Goal: Task Accomplishment & Management: Manage account settings

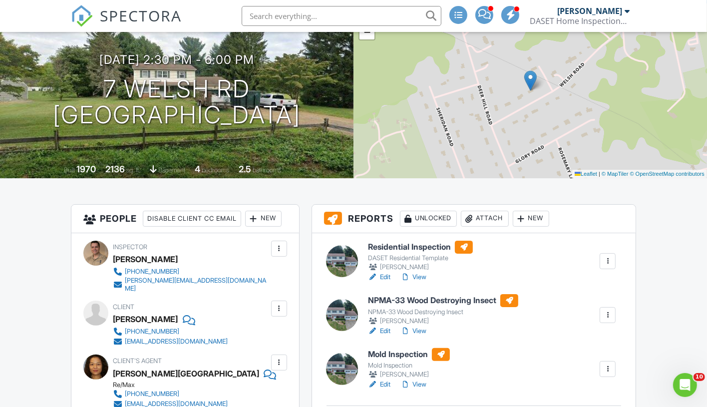
scroll to position [99, 0]
click at [608, 365] on div at bounding box center [608, 369] width 10 height 10
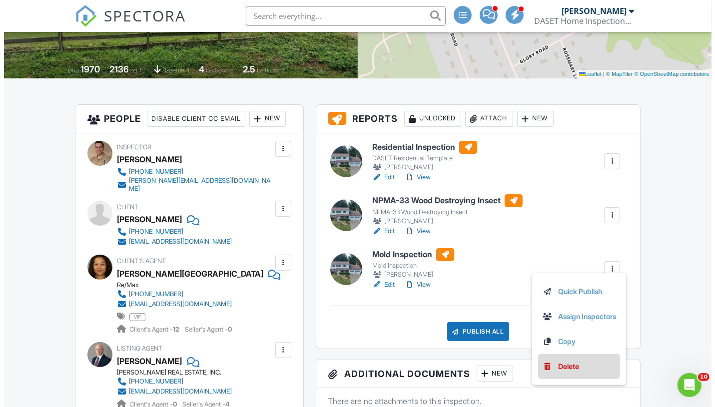
scroll to position [199, 0]
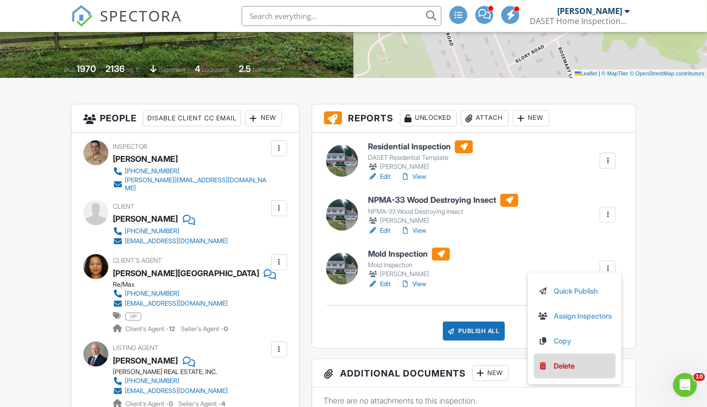
click at [558, 365] on div "Delete" at bounding box center [564, 366] width 21 height 11
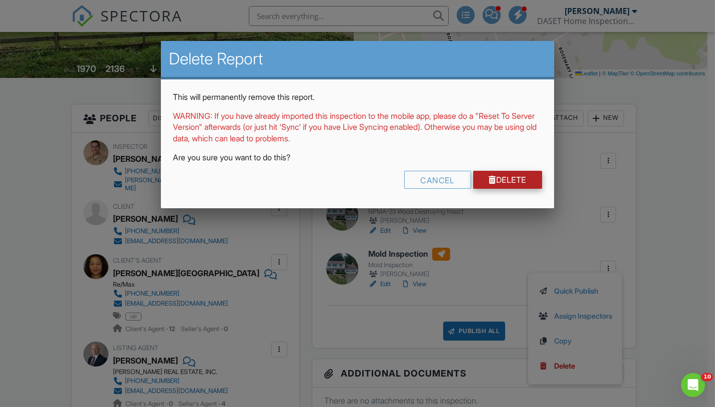
click at [500, 179] on link "Delete" at bounding box center [507, 180] width 69 height 18
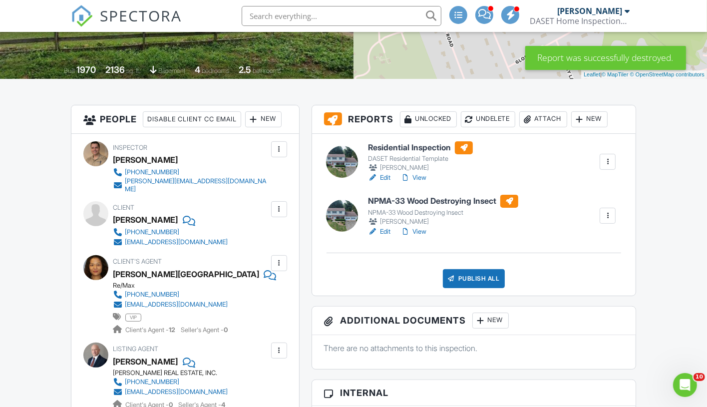
scroll to position [199, 0]
click at [387, 230] on link "Edit" at bounding box center [379, 231] width 22 height 10
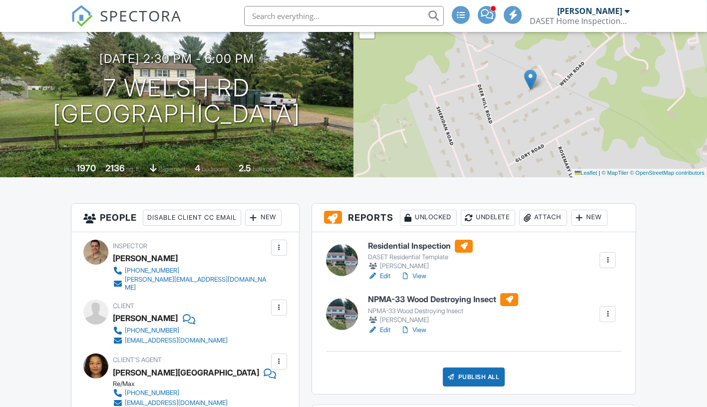
click at [423, 274] on link "View" at bounding box center [413, 276] width 26 height 10
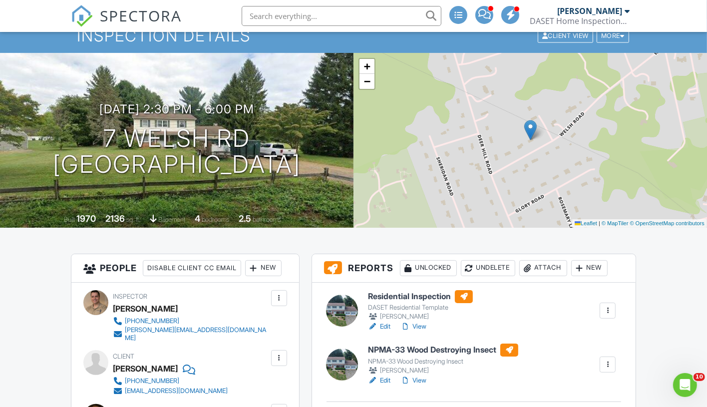
scroll to position [50, 0]
click at [417, 323] on link "View" at bounding box center [413, 326] width 26 height 10
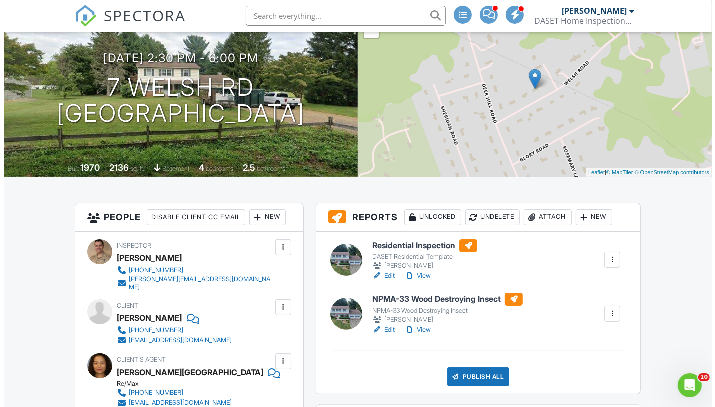
scroll to position [100, 0]
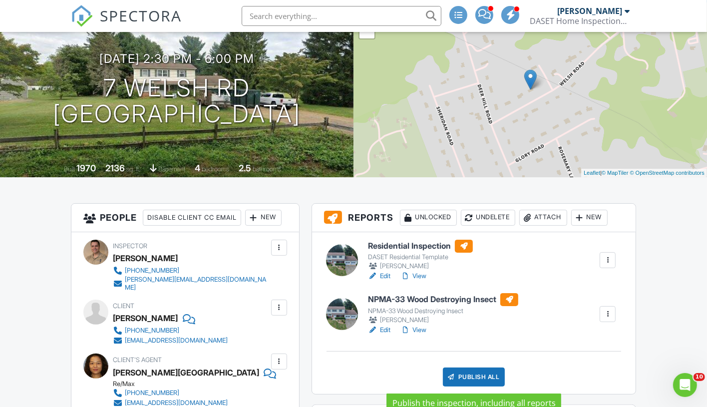
click at [474, 371] on div "Publish All" at bounding box center [474, 377] width 62 height 19
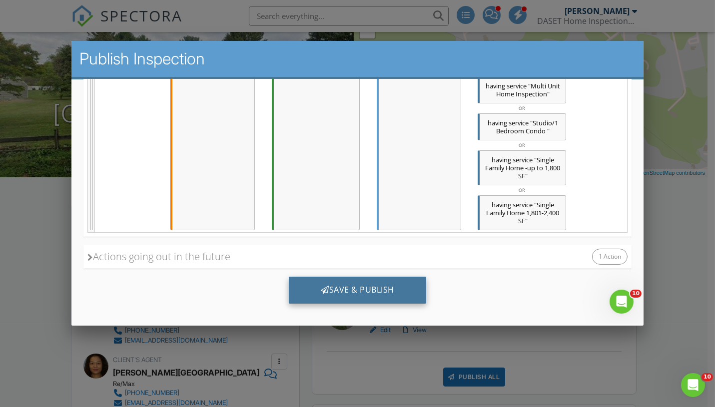
scroll to position [0, 0]
click at [354, 282] on div "Save & Publish" at bounding box center [357, 289] width 137 height 27
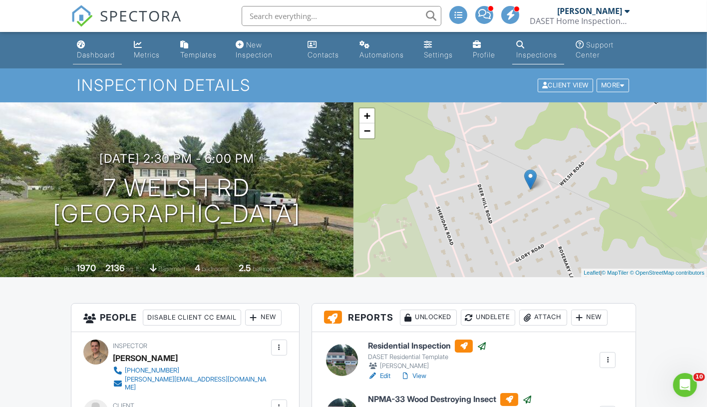
click at [85, 53] on div "Dashboard" at bounding box center [96, 54] width 38 height 8
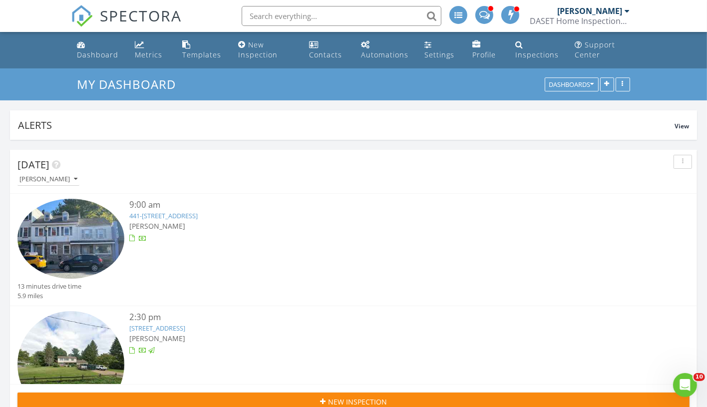
click at [170, 216] on link "441-443 S Main St, Phillipsburg, NJ 08865" at bounding box center [163, 215] width 68 height 9
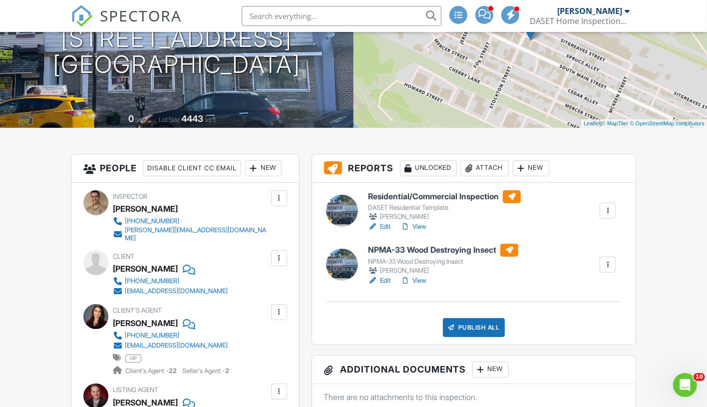
scroll to position [150, 0]
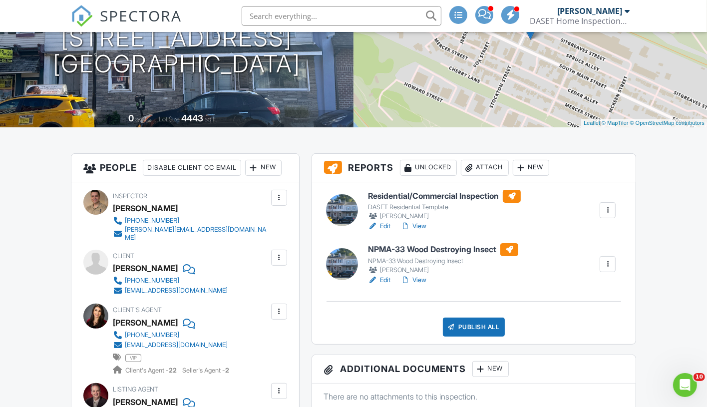
click at [384, 226] on link "Edit" at bounding box center [379, 226] width 22 height 10
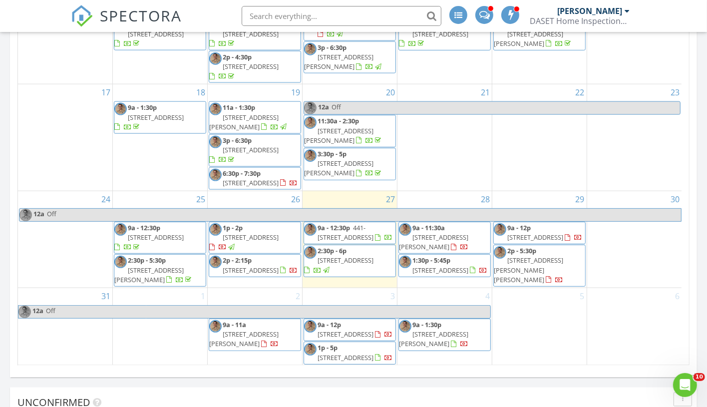
scroll to position [1161, 0]
click at [358, 223] on span "441-[STREET_ADDRESS]" at bounding box center [346, 232] width 56 height 18
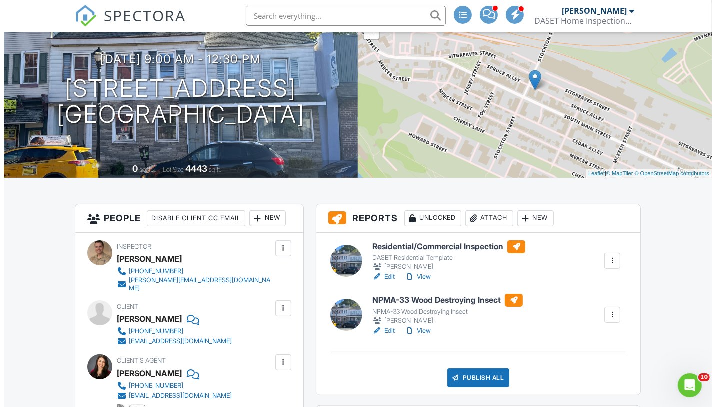
scroll to position [100, 0]
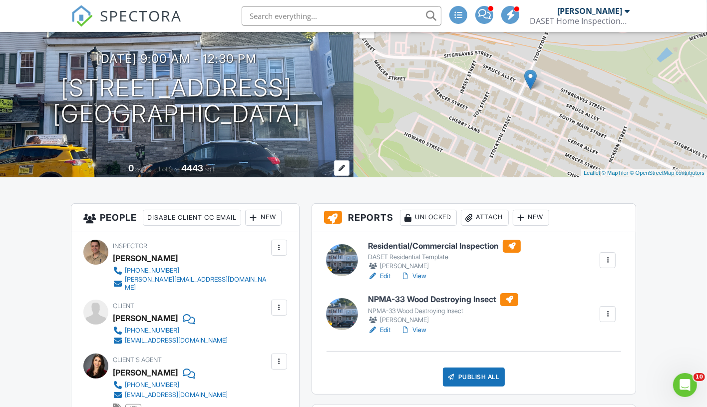
click at [185, 165] on div "4443" at bounding box center [192, 168] width 22 height 10
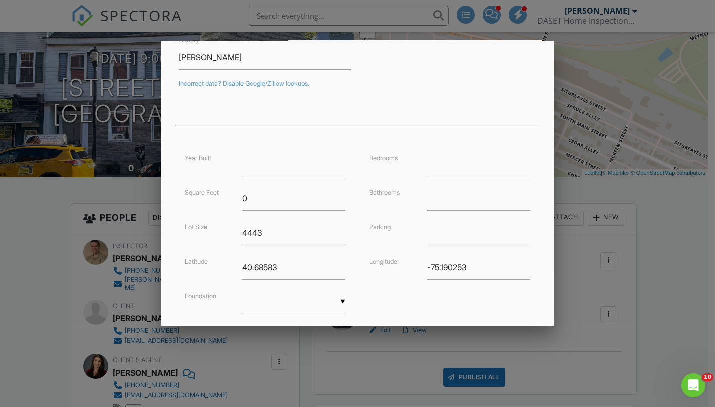
scroll to position [149, 0]
drag, startPoint x: 264, startPoint y: 199, endPoint x: 220, endPoint y: 200, distance: 43.5
click at [220, 200] on div "Square Feet 0" at bounding box center [265, 197] width 173 height 24
click at [519, 158] on input "1" at bounding box center [478, 163] width 103 height 24
click at [519, 158] on input "2" at bounding box center [478, 163] width 103 height 24
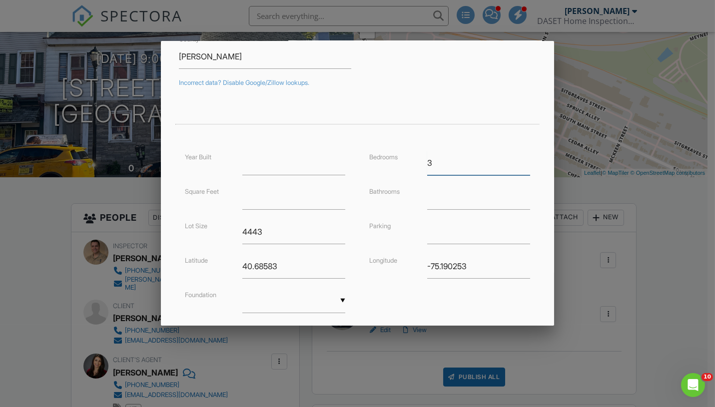
click at [519, 158] on input "3" at bounding box center [478, 163] width 103 height 24
type input "4"
click at [519, 158] on input "4" at bounding box center [478, 163] width 103 height 24
click at [518, 191] on input "0.25" at bounding box center [478, 197] width 103 height 24
click at [518, 191] on input "0.5" at bounding box center [478, 197] width 103 height 24
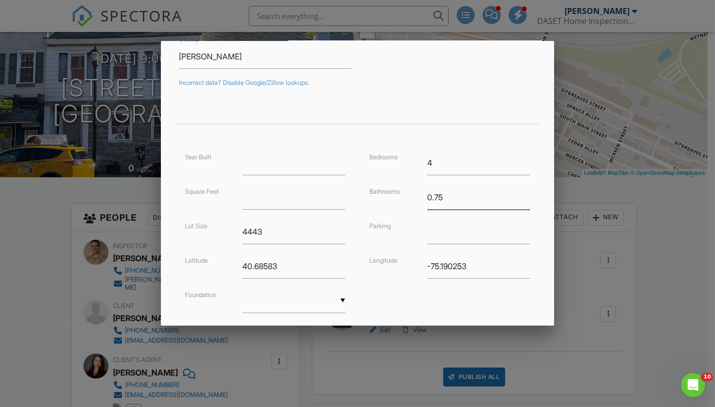
click at [518, 191] on input "0.75" at bounding box center [478, 197] width 103 height 24
click at [518, 191] on input "1" at bounding box center [478, 197] width 103 height 24
click at [518, 191] on input "1.25" at bounding box center [478, 197] width 103 height 24
click at [518, 191] on input "1.5" at bounding box center [478, 197] width 103 height 24
click at [518, 191] on input "1.75" at bounding box center [478, 197] width 103 height 24
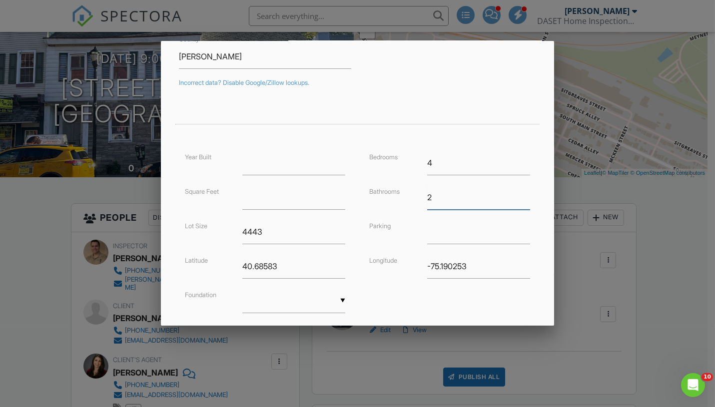
click at [518, 191] on input "2" at bounding box center [478, 197] width 103 height 24
click at [518, 191] on input "2.25" at bounding box center [478, 197] width 103 height 24
click at [518, 191] on input "2.5" at bounding box center [478, 197] width 103 height 24
click at [518, 191] on input "2.75" at bounding box center [478, 197] width 103 height 24
click at [518, 191] on input "3" at bounding box center [478, 197] width 103 height 24
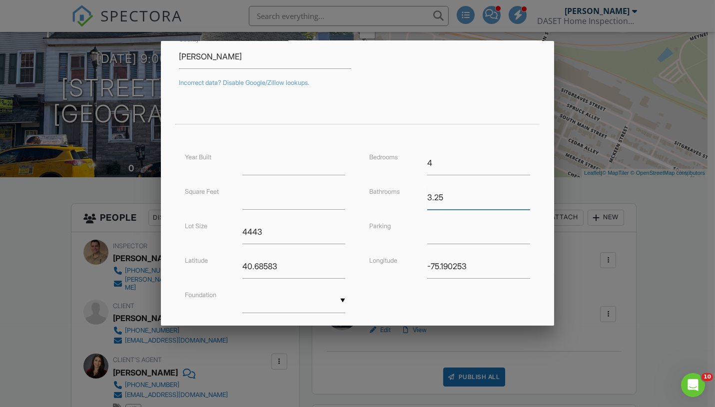
click at [518, 191] on input "3.25" at bounding box center [478, 197] width 103 height 24
type input "3.5"
click at [518, 191] on input "3.5" at bounding box center [478, 197] width 103 height 24
click at [293, 299] on div "▼ Basement Slab Crawlspace Basement Slab Crawlspace" at bounding box center [293, 301] width 103 height 24
click at [276, 321] on span "Basement" at bounding box center [292, 326] width 100 height 25
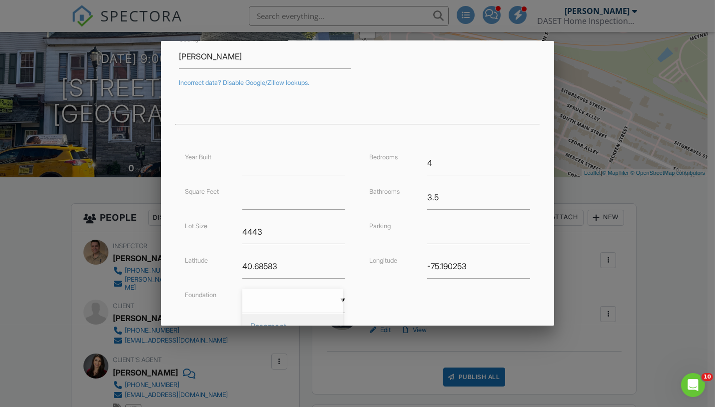
type input "Basement"
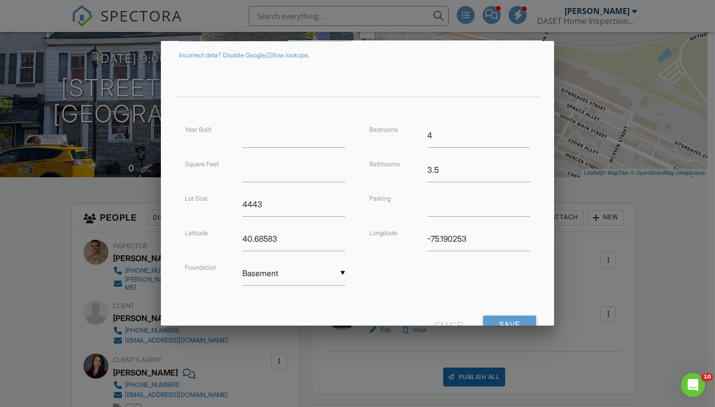
scroll to position [212, 0]
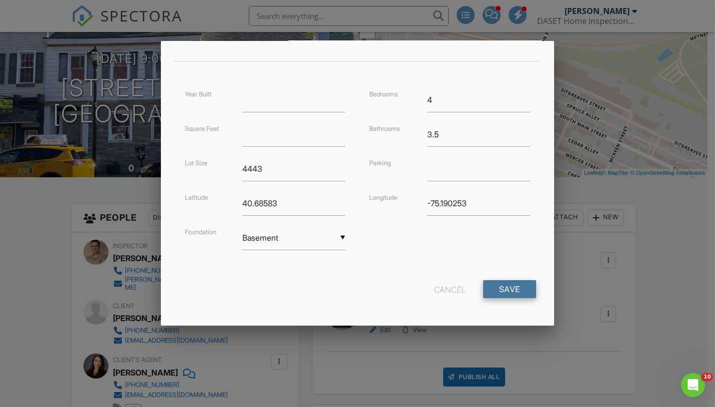
click at [488, 289] on input "Save" at bounding box center [509, 289] width 53 height 18
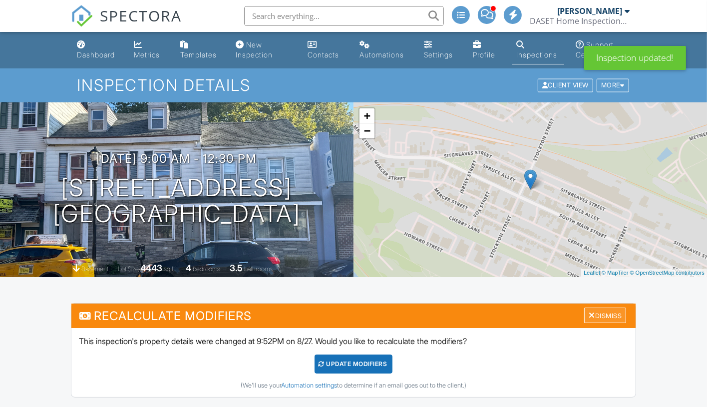
click at [589, 314] on div at bounding box center [592, 315] width 6 height 8
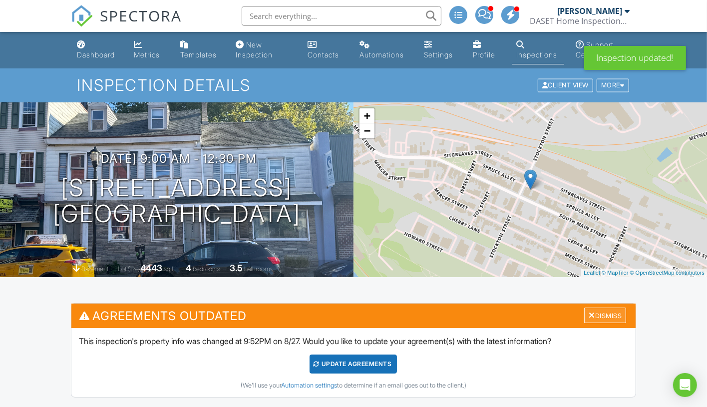
click at [589, 311] on div at bounding box center [592, 315] width 6 height 8
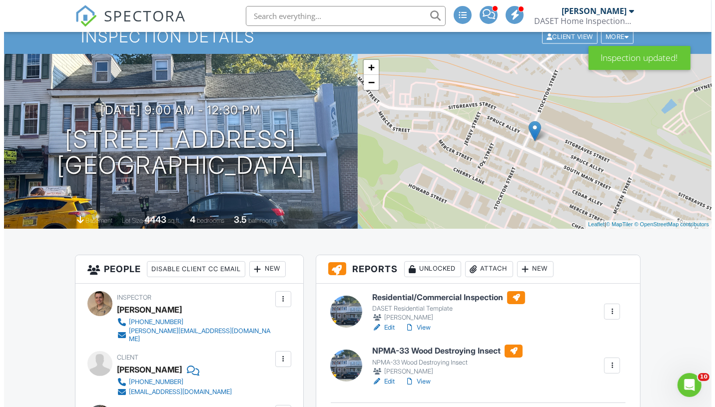
scroll to position [49, 0]
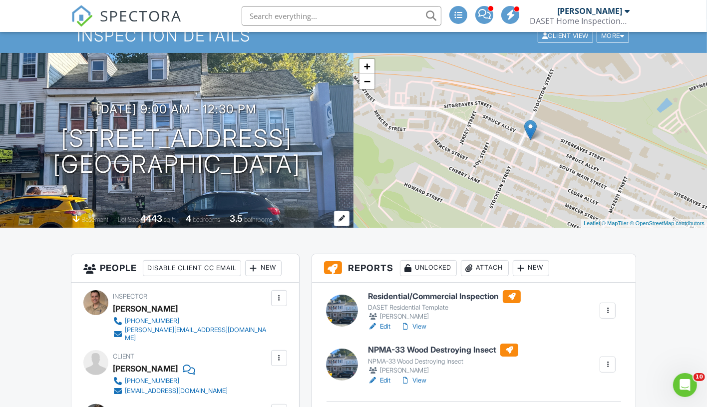
click at [145, 219] on div "4443" at bounding box center [151, 218] width 22 height 10
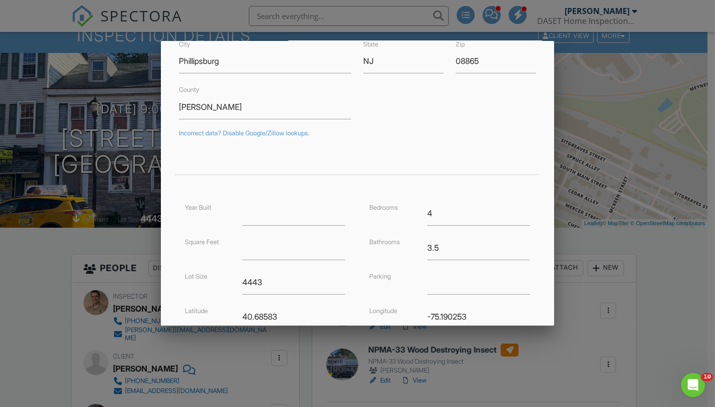
scroll to position [100, 0]
drag, startPoint x: 278, startPoint y: 279, endPoint x: 215, endPoint y: 279, distance: 62.9
click at [215, 279] on div "Lot Size 4443" at bounding box center [265, 281] width 173 height 24
click at [361, 301] on div "Bedrooms 4 Bathrooms 3.5 Parking Longitude -75.190253" at bounding box center [449, 269] width 185 height 138
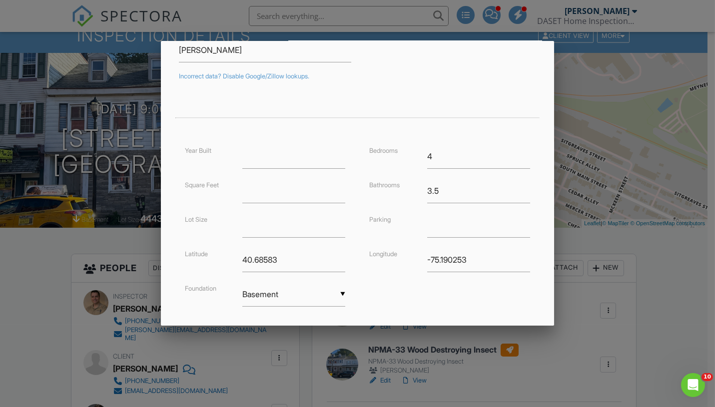
scroll to position [212, 0]
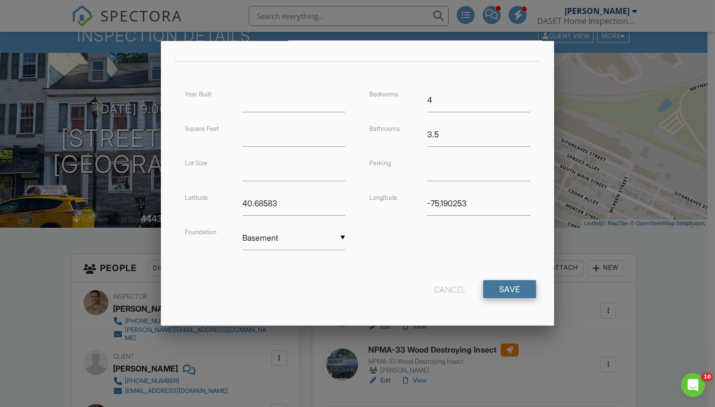
click at [497, 291] on input "Save" at bounding box center [509, 289] width 53 height 18
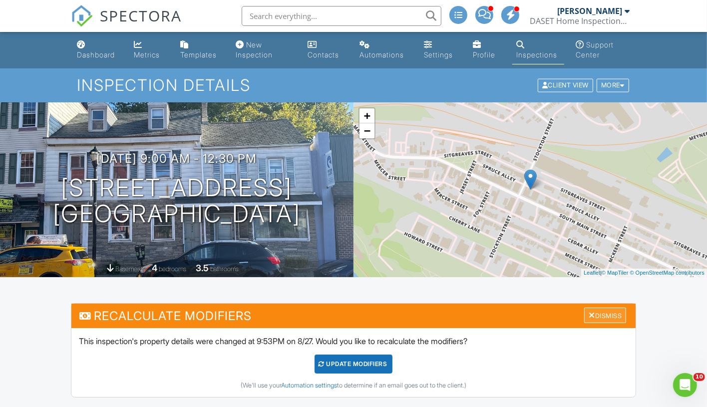
click at [589, 311] on div at bounding box center [592, 315] width 6 height 8
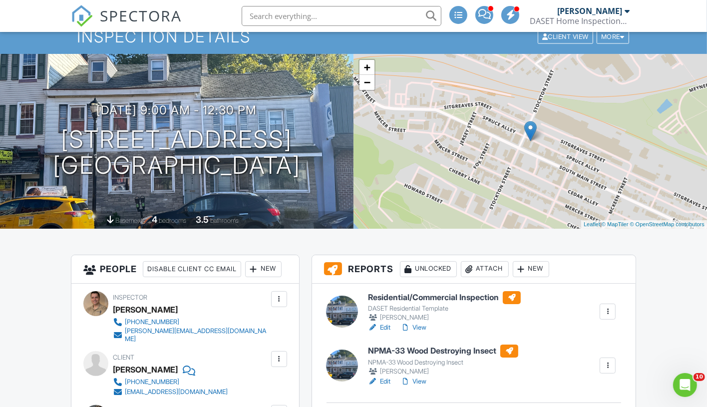
scroll to position [49, 0]
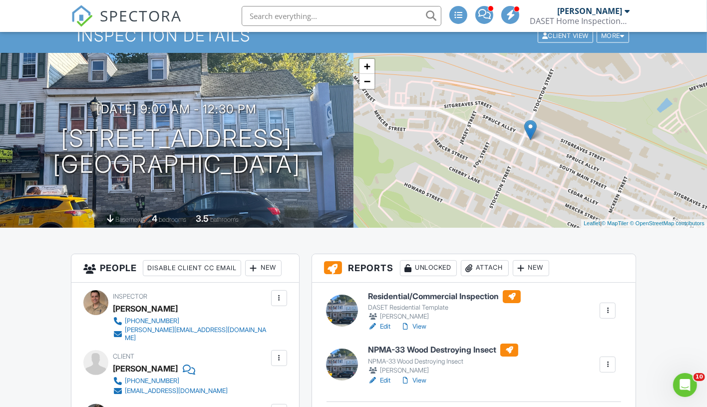
click at [387, 325] on link "Edit" at bounding box center [379, 327] width 22 height 10
